Goal: Navigation & Orientation: Find specific page/section

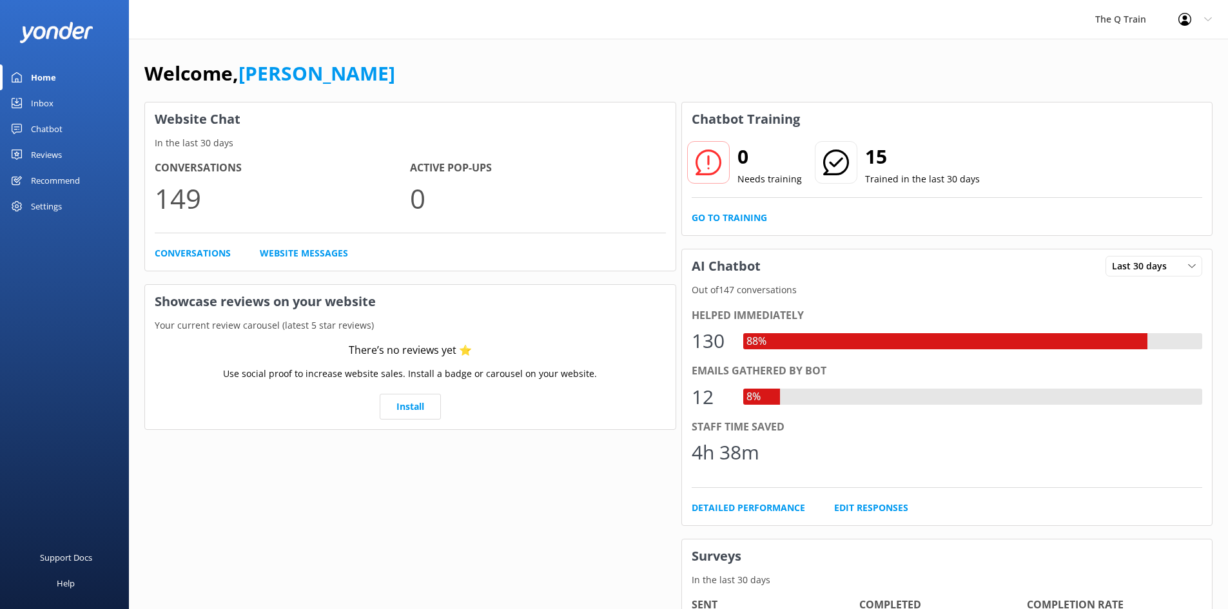
click at [54, 78] on div "Home" at bounding box center [43, 77] width 25 height 26
click at [48, 104] on div "Inbox" at bounding box center [42, 103] width 23 height 26
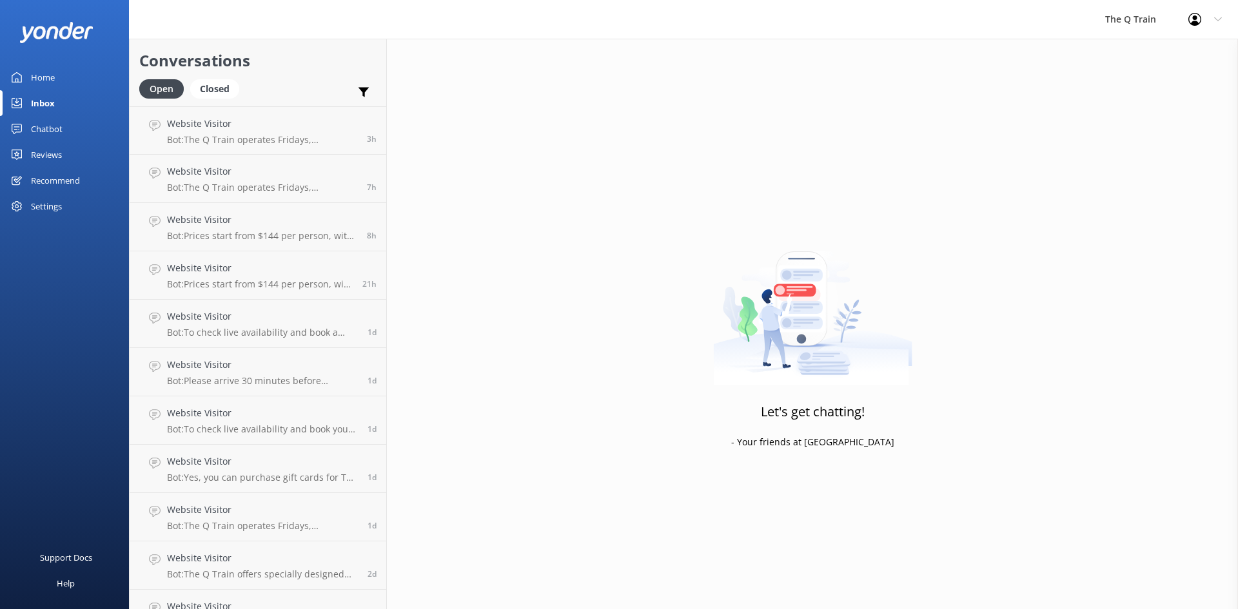
click at [51, 79] on div "Home" at bounding box center [43, 77] width 24 height 26
